Goal: Task Accomplishment & Management: Complete application form

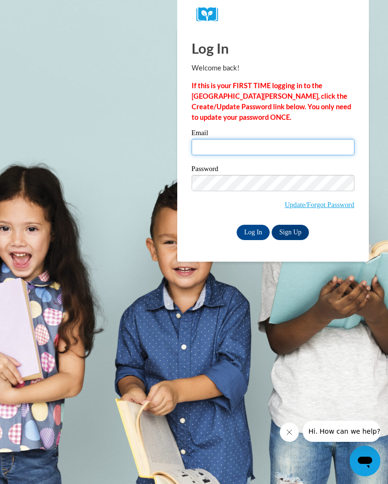
click at [202, 149] on input "Email" at bounding box center [273, 147] width 163 height 16
type input "[EMAIL_ADDRESS][DOMAIN_NAME]"
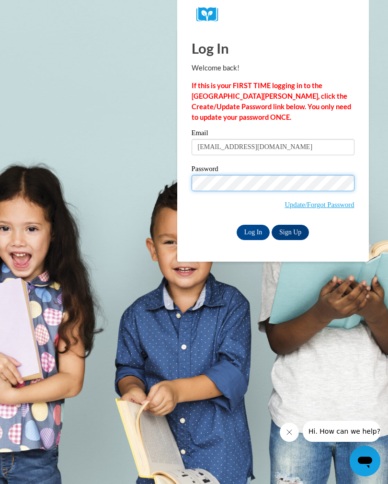
click at [254, 229] on input "Log In" at bounding box center [254, 232] width 34 height 15
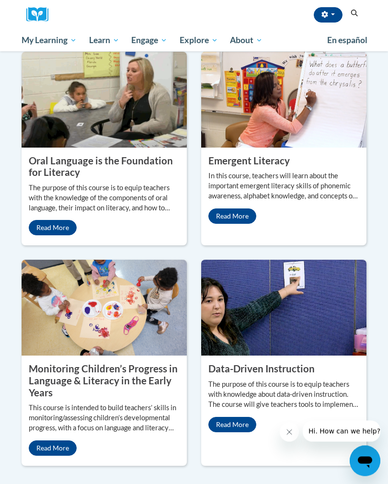
scroll to position [1068, 0]
click at [235, 224] on link "Read More" at bounding box center [232, 215] width 48 height 15
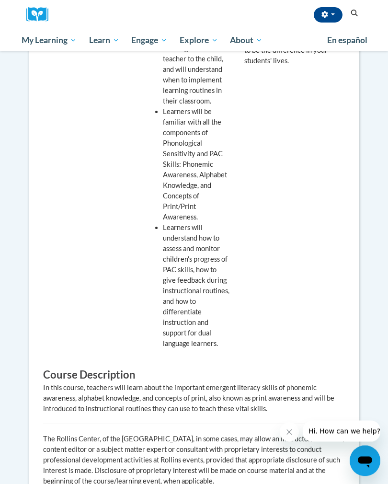
scroll to position [453, 0]
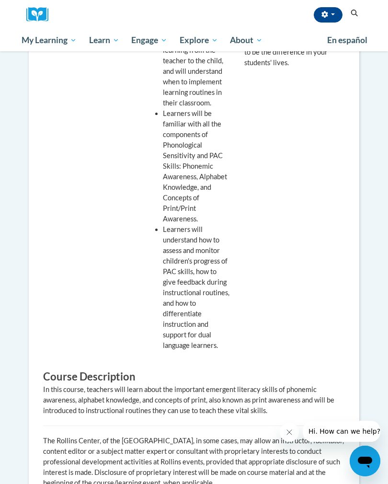
click at [44, 323] on div "Recommended for Preschool/Pre-K Teachers Early Childhood Education Leaders and …" at bounding box center [86, 141] width 101 height 428
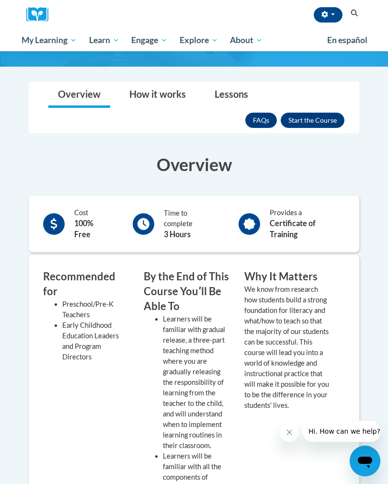
scroll to position [110, 0]
click at [319, 119] on button "Enroll" at bounding box center [313, 120] width 64 height 15
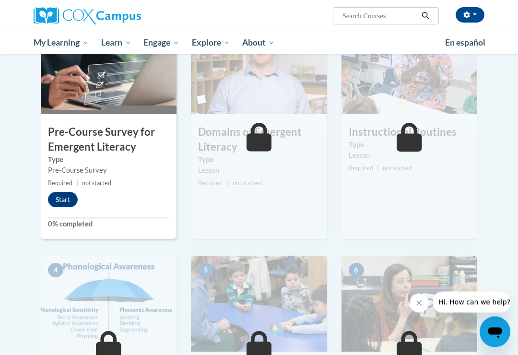
scroll to position [219, 0]
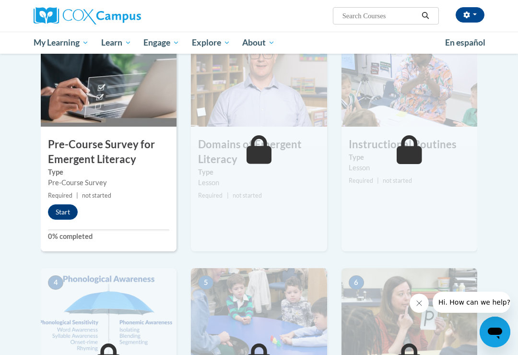
click at [62, 213] on button "Start" at bounding box center [63, 211] width 30 height 15
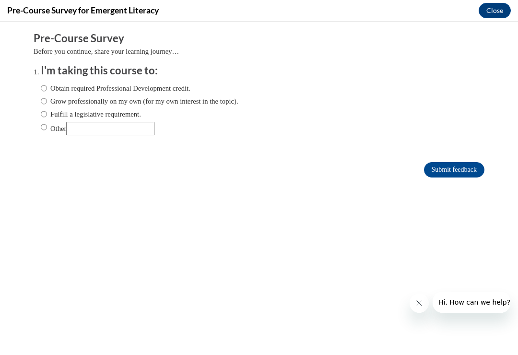
scroll to position [0, 0]
click at [44, 86] on input "Obtain required Professional Development credit." at bounding box center [44, 88] width 6 height 11
radio input "true"
click at [388, 170] on input "Submit feedback" at bounding box center [454, 169] width 60 height 15
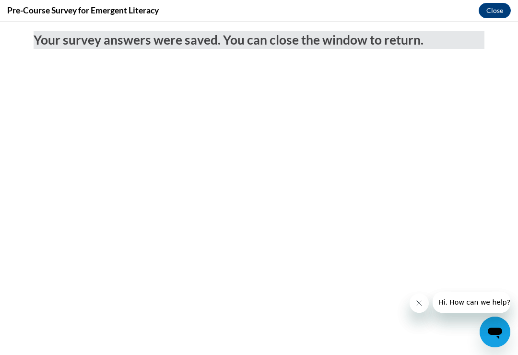
click at [388, 7] on button "Close" at bounding box center [494, 10] width 32 height 15
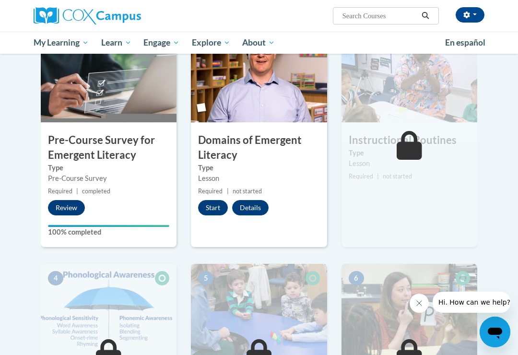
scroll to position [222, 0]
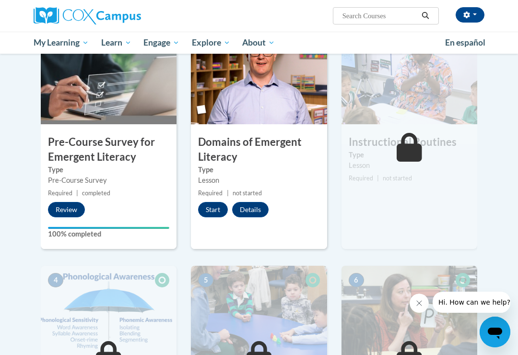
click at [217, 202] on button "Start" at bounding box center [213, 209] width 30 height 15
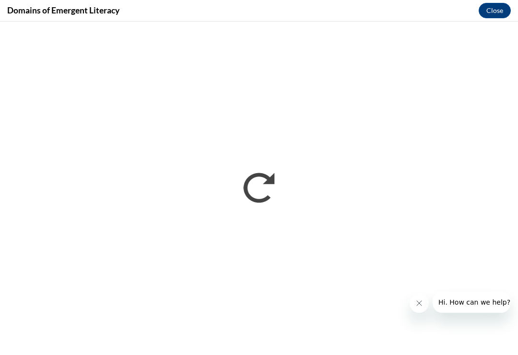
scroll to position [0, 0]
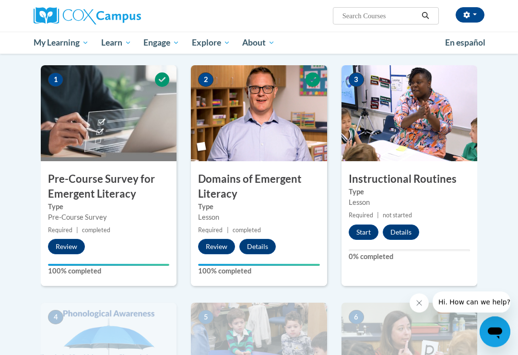
scroll to position [184, 0]
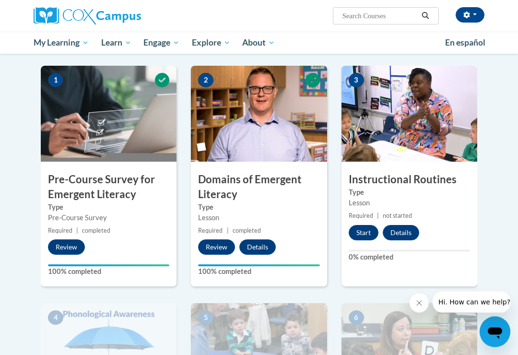
click at [367, 228] on button "Start" at bounding box center [363, 232] width 30 height 15
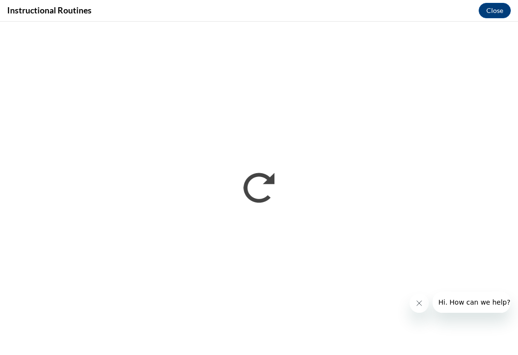
scroll to position [0, 0]
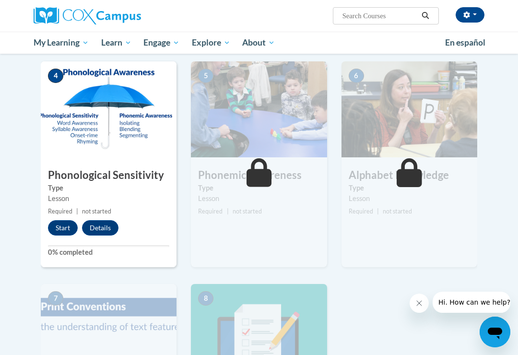
scroll to position [426, 0]
click at [65, 223] on button "Start" at bounding box center [63, 227] width 30 height 15
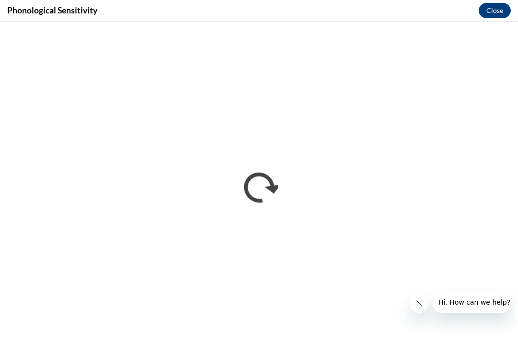
scroll to position [427, 0]
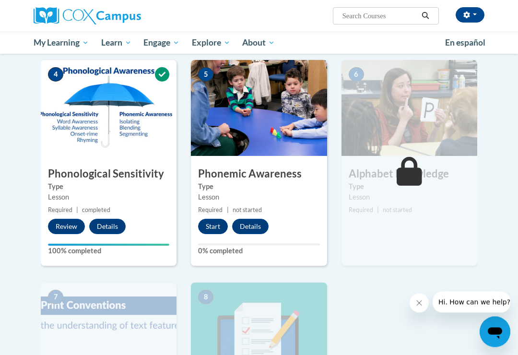
scroll to position [426, 0]
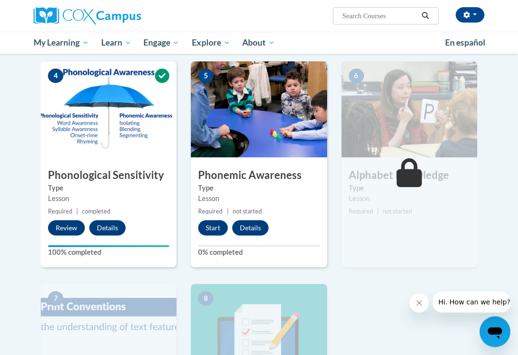
click at [218, 221] on button "Start" at bounding box center [213, 227] width 30 height 15
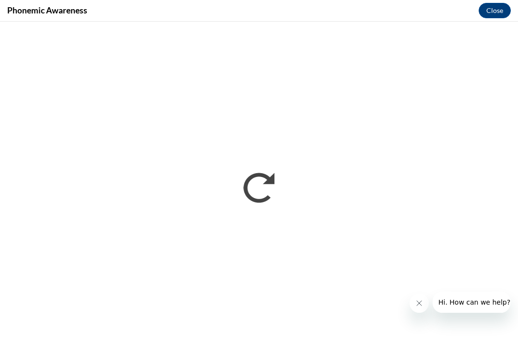
scroll to position [0, 0]
